Goal: Book appointment/travel/reservation

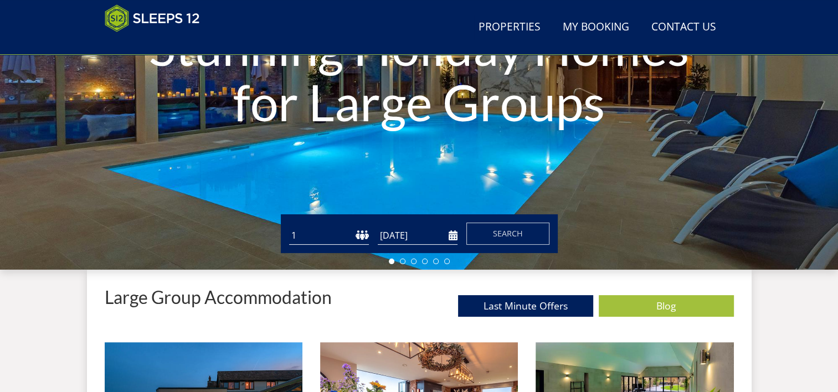
scroll to position [177, 0]
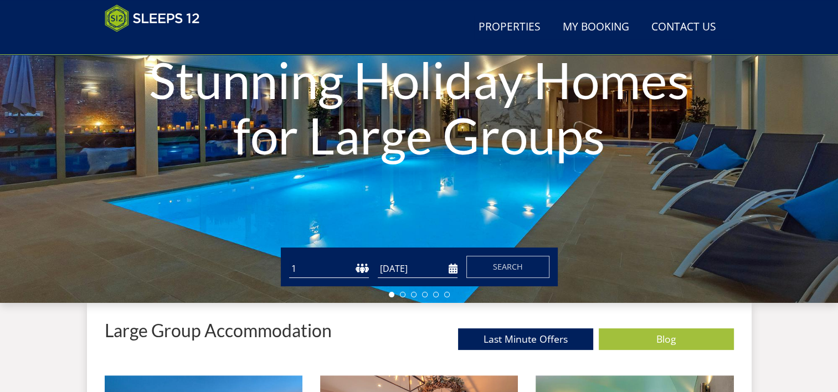
click at [346, 272] on select "1 2 3 4 5 6 7 8 9 10 11 12 13 14 15 16 17 18 19 20 21 22 23 24 25 26 27 28 29 3…" at bounding box center [329, 269] width 80 height 18
select select "20"
click at [289, 260] on select "1 2 3 4 5 6 7 8 9 10 11 12 13 14 15 16 17 18 19 20 21 22 23 24 25 26 27 28 29 3…" at bounding box center [329, 269] width 80 height 18
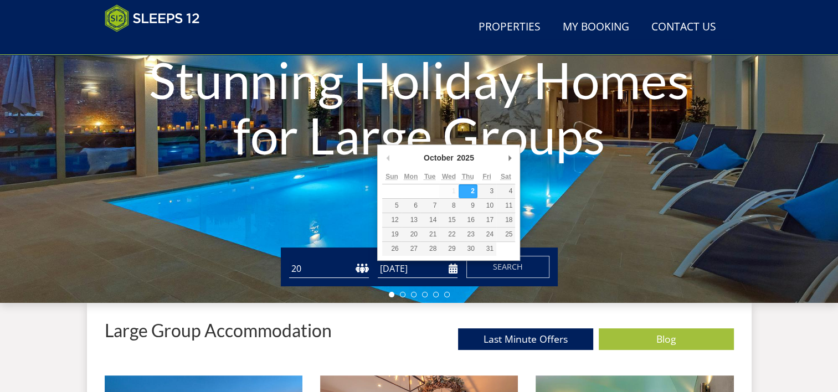
click at [392, 264] on input "[DATE]" at bounding box center [418, 269] width 80 height 18
type input "[DATE]"
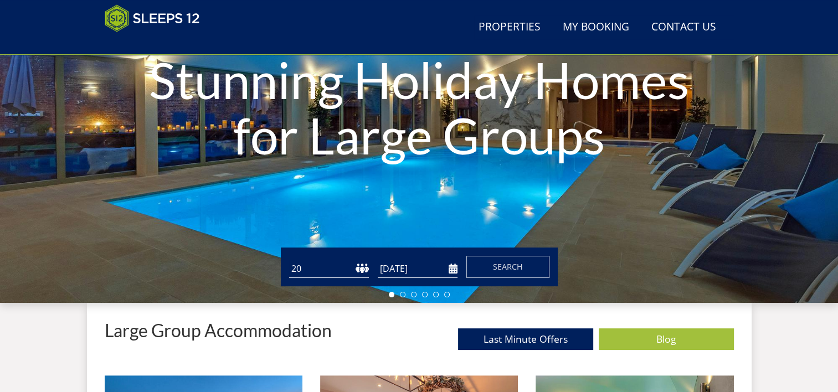
click at [454, 271] on input "[DATE]" at bounding box center [418, 269] width 80 height 18
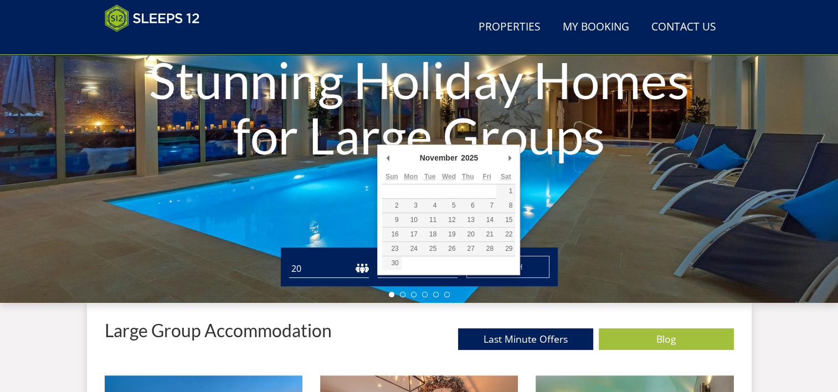
click at [592, 204] on div "Stunning Holiday Homes for Large Groups" at bounding box center [419, 109] width 838 height 388
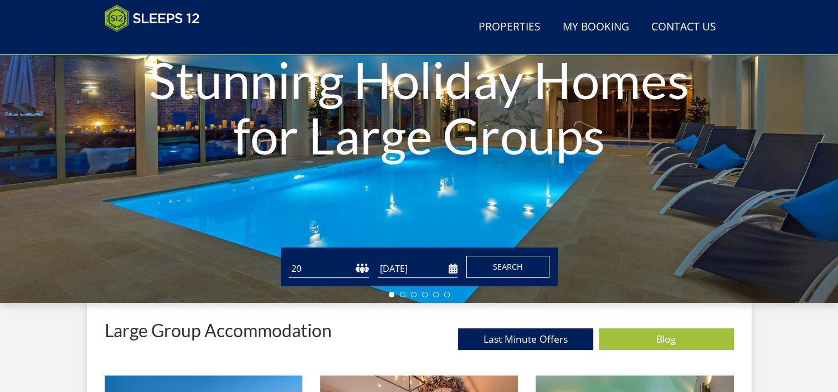
click at [499, 266] on span "Search" at bounding box center [508, 266] width 30 height 11
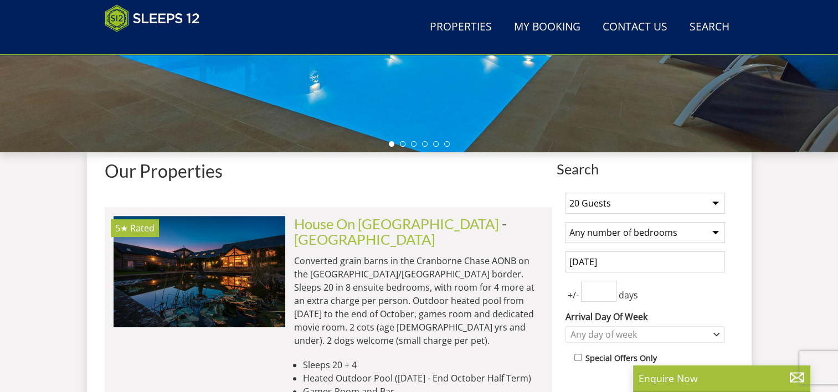
scroll to position [383, 0]
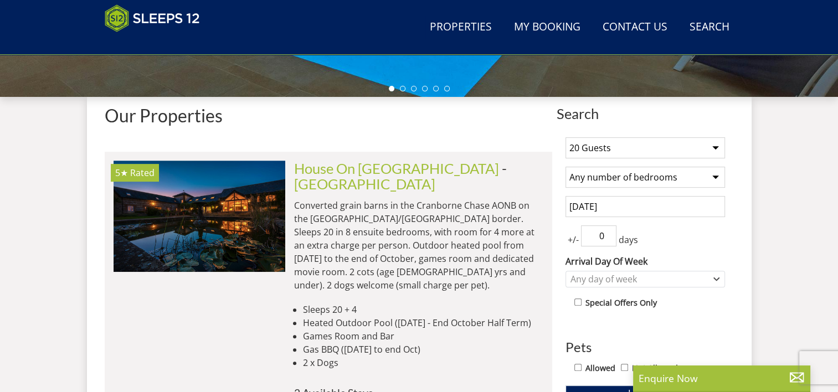
type input "0"
click at [608, 237] on input "0" at bounding box center [598, 235] width 35 height 21
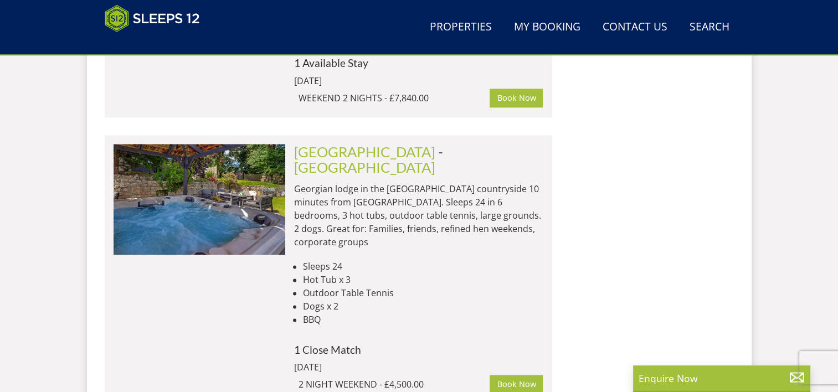
scroll to position [1325, 0]
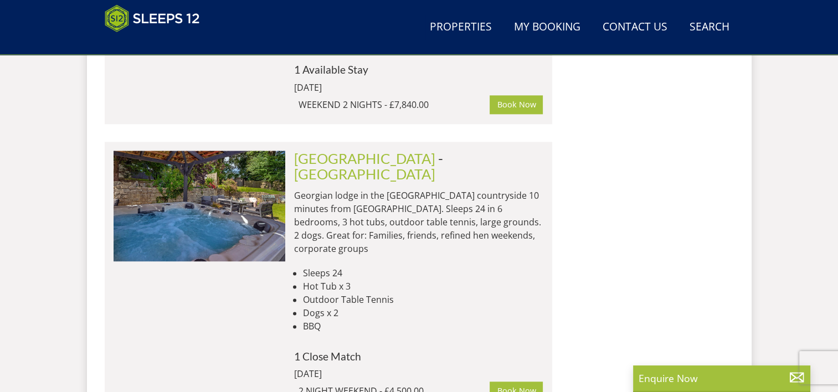
scroll to position [177, 0]
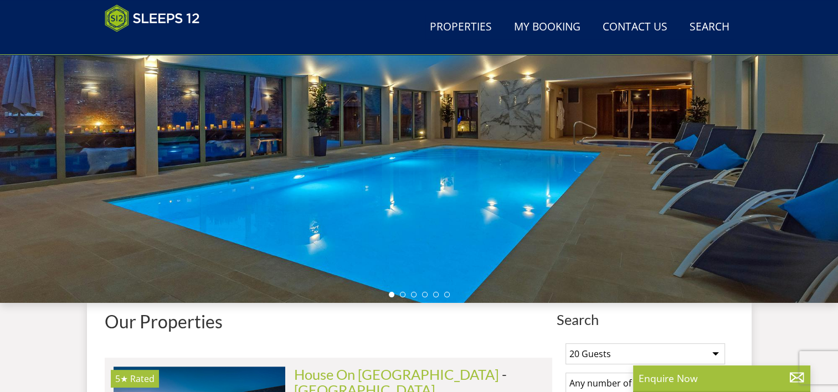
select select "20"
